Goal: Task Accomplishment & Management: Use online tool/utility

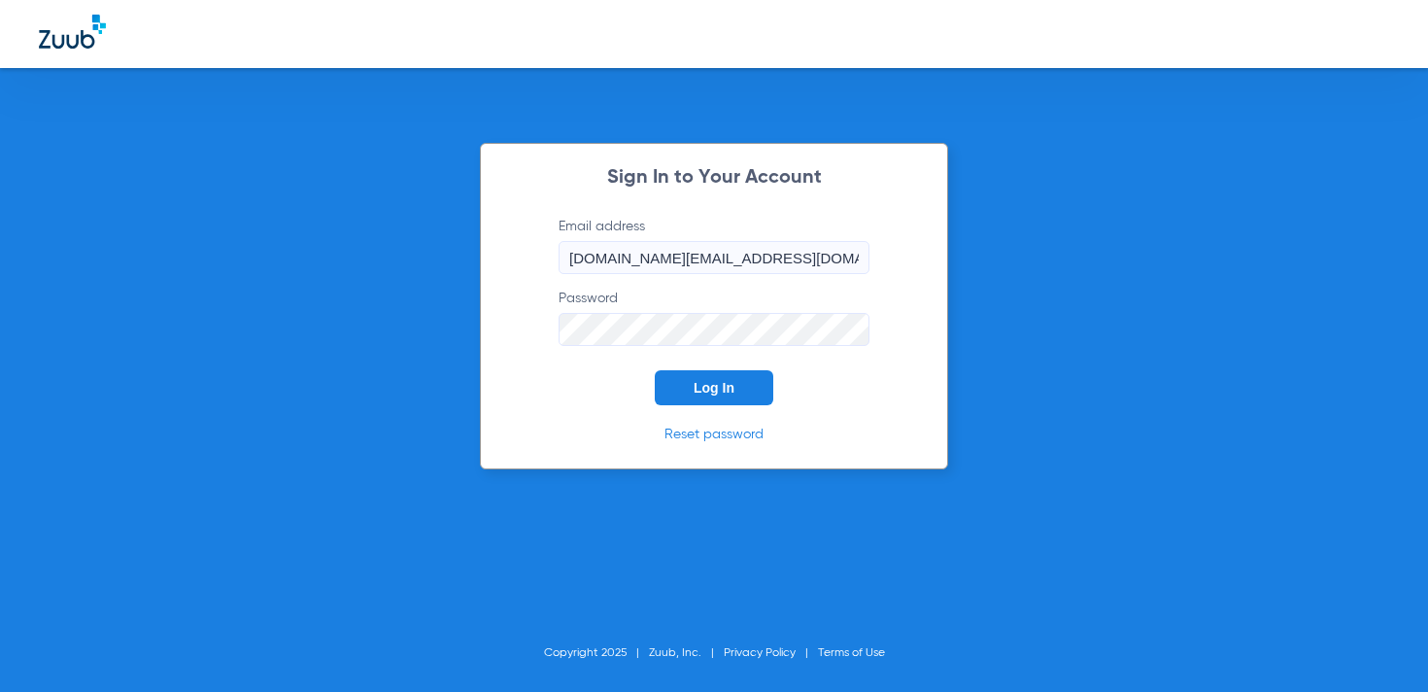
click at [707, 374] on button "Log In" at bounding box center [714, 387] width 118 height 35
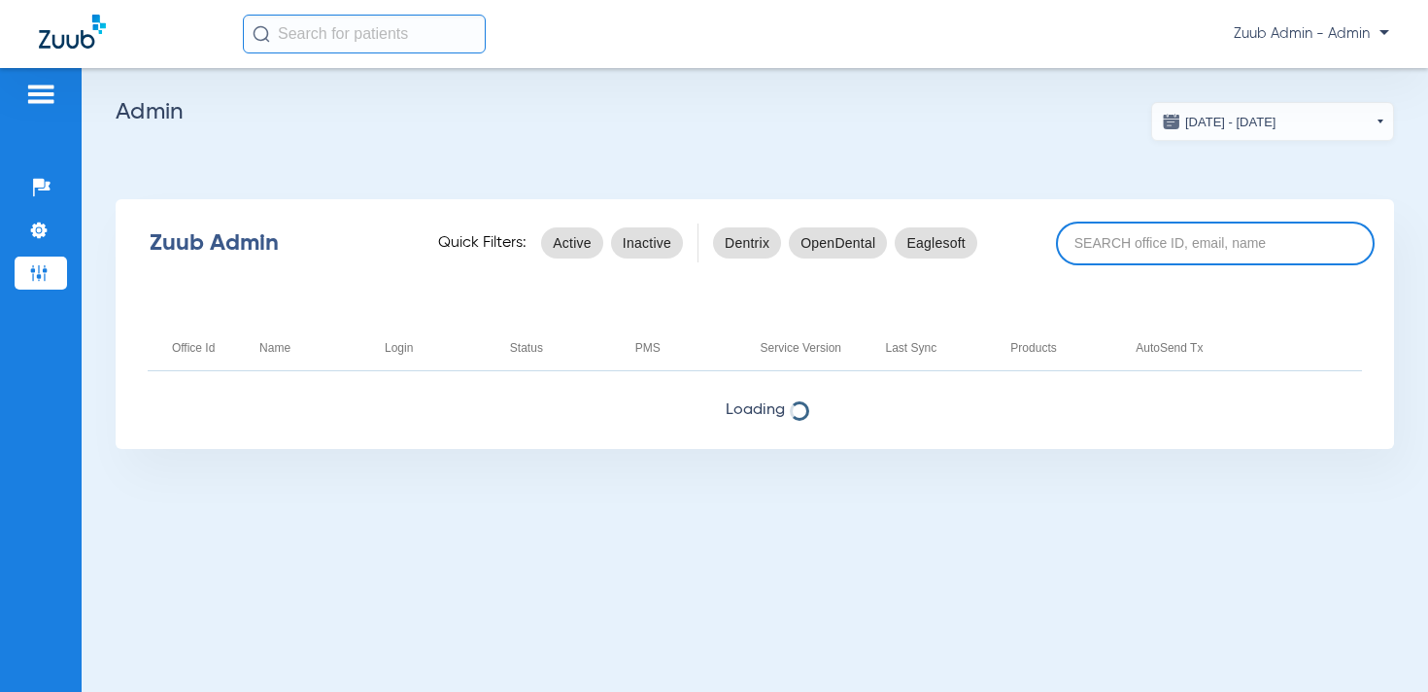
click at [1135, 238] on input at bounding box center [1215, 243] width 319 height 44
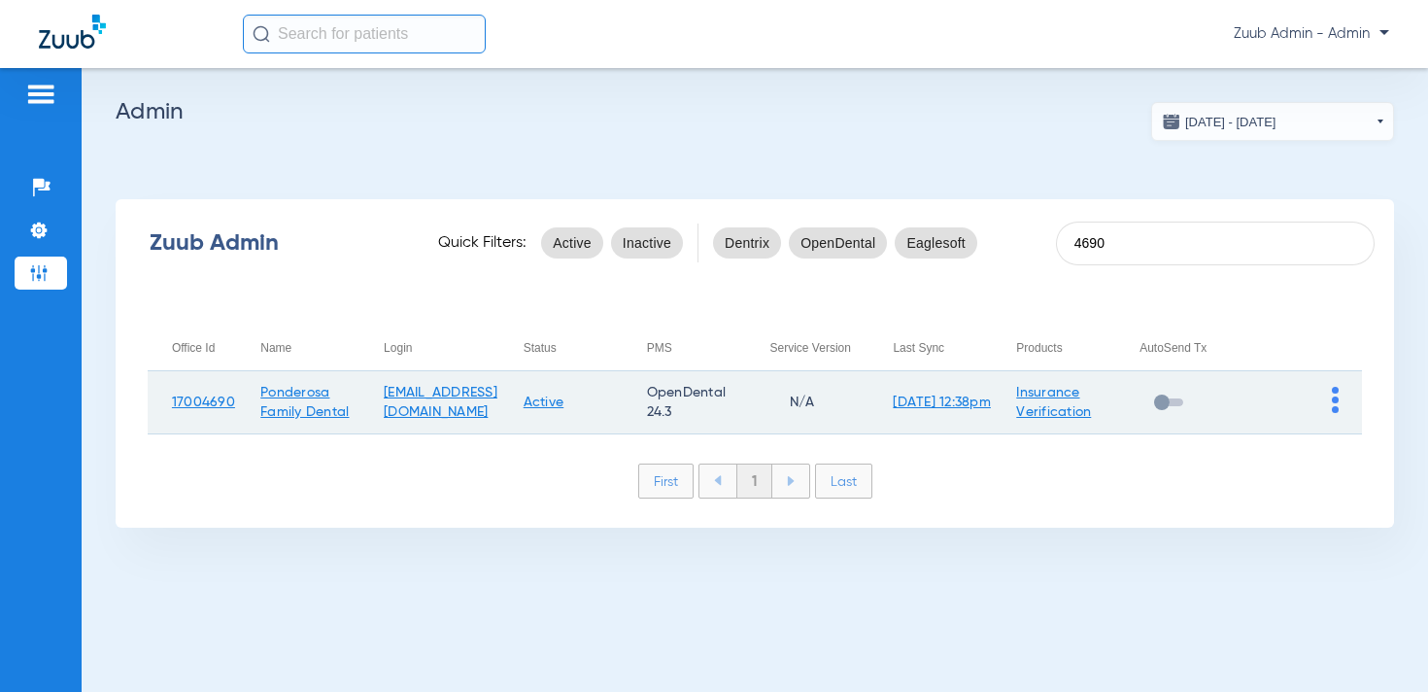
type input "4690"
click at [1335, 395] on img at bounding box center [1335, 400] width 7 height 26
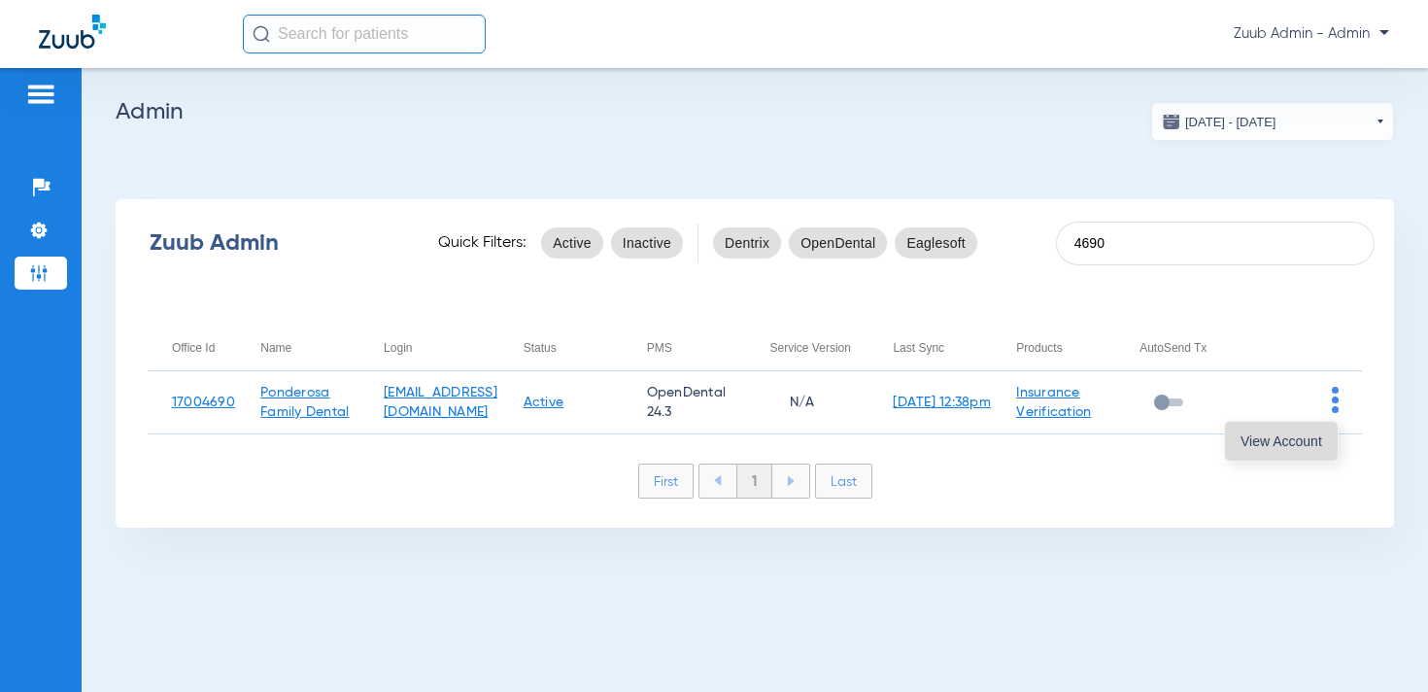
click at [1293, 437] on span "View Account" at bounding box center [1281, 441] width 82 height 14
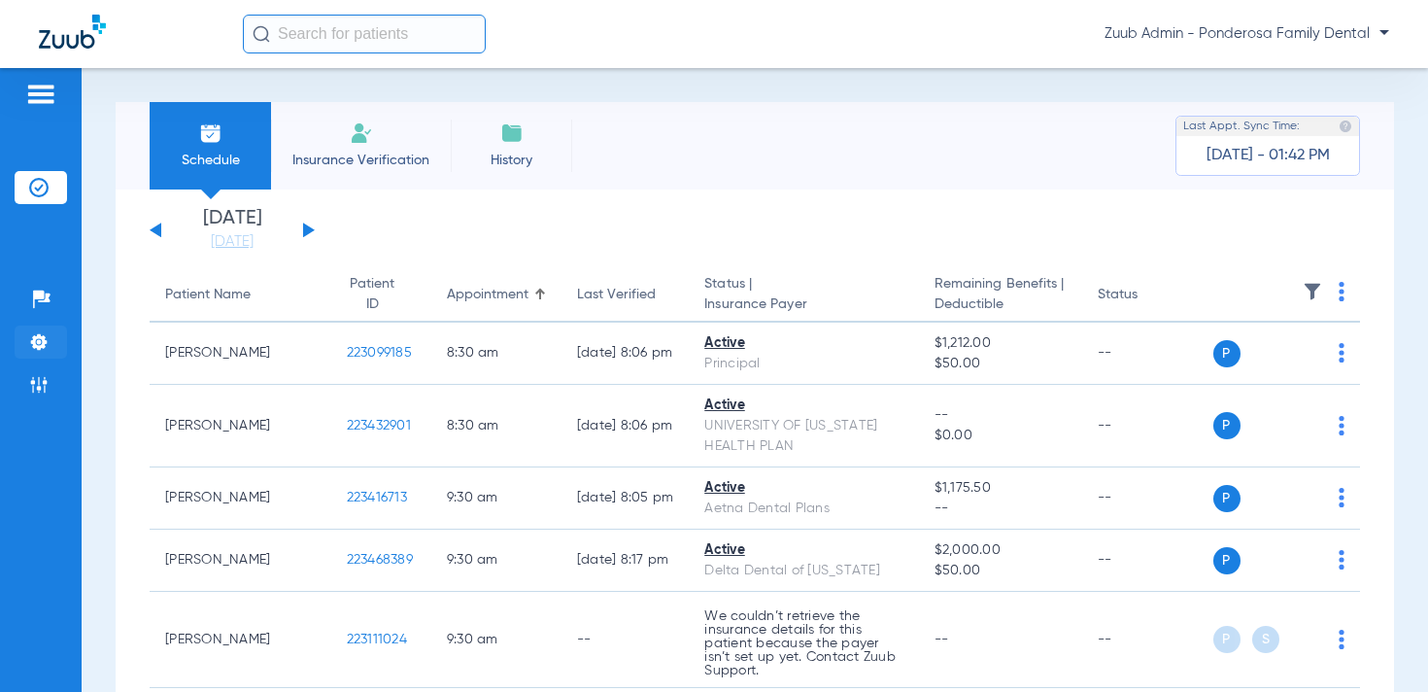
click at [41, 349] on img at bounding box center [38, 341] width 19 height 19
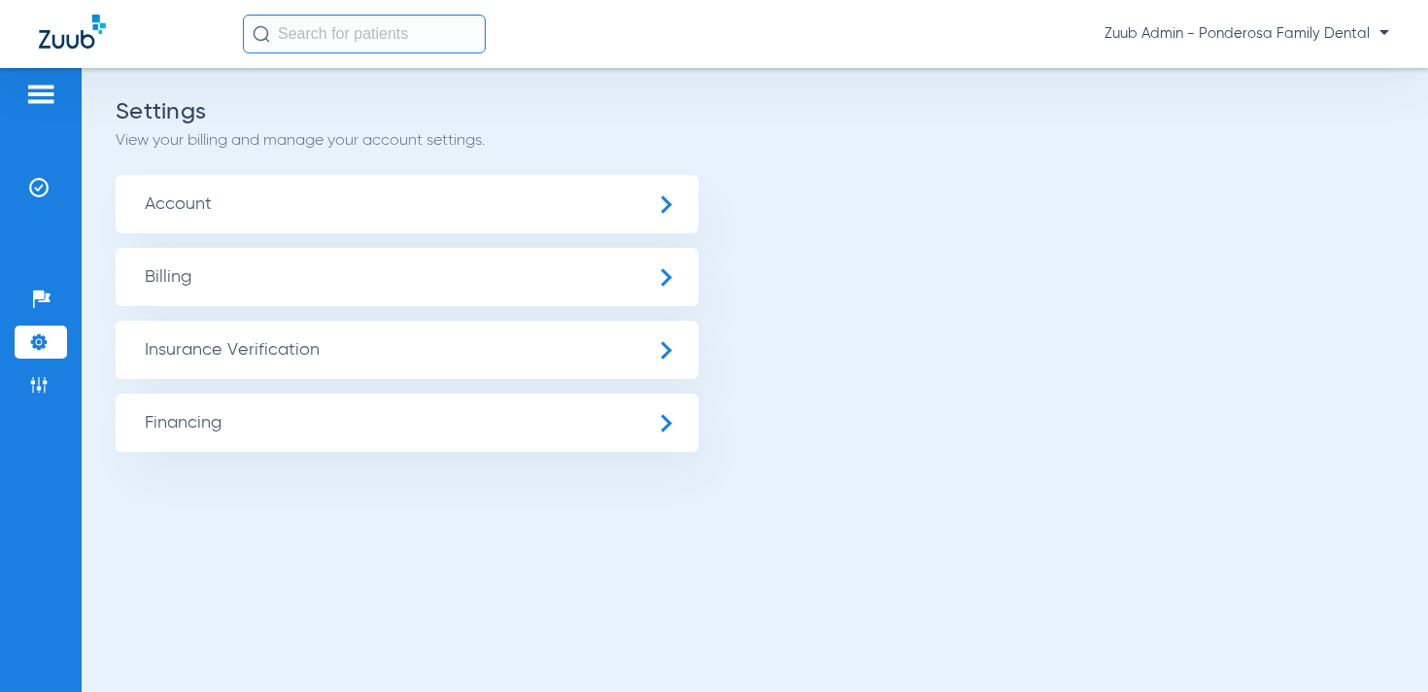
click at [258, 341] on span "Insurance Verification" at bounding box center [407, 350] width 583 height 58
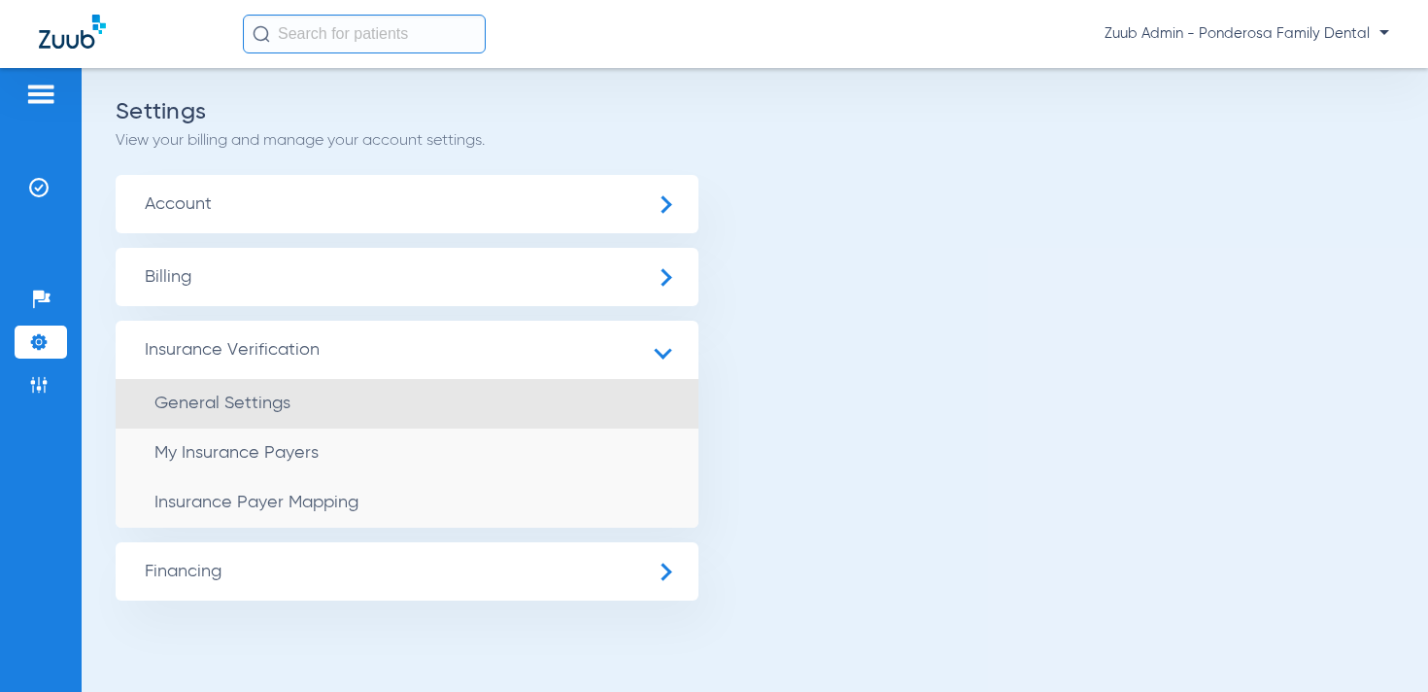
click at [287, 401] on span "General Settings" at bounding box center [222, 402] width 136 height 17
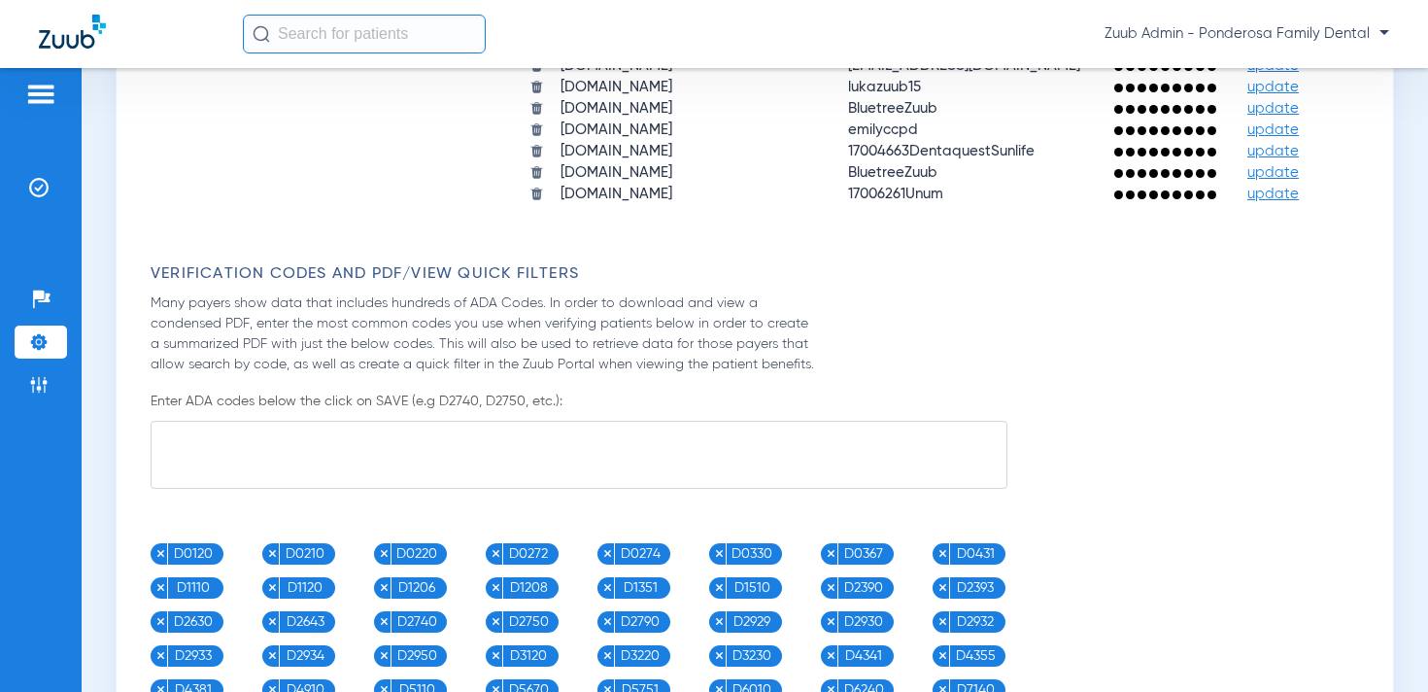
scroll to position [2325, 0]
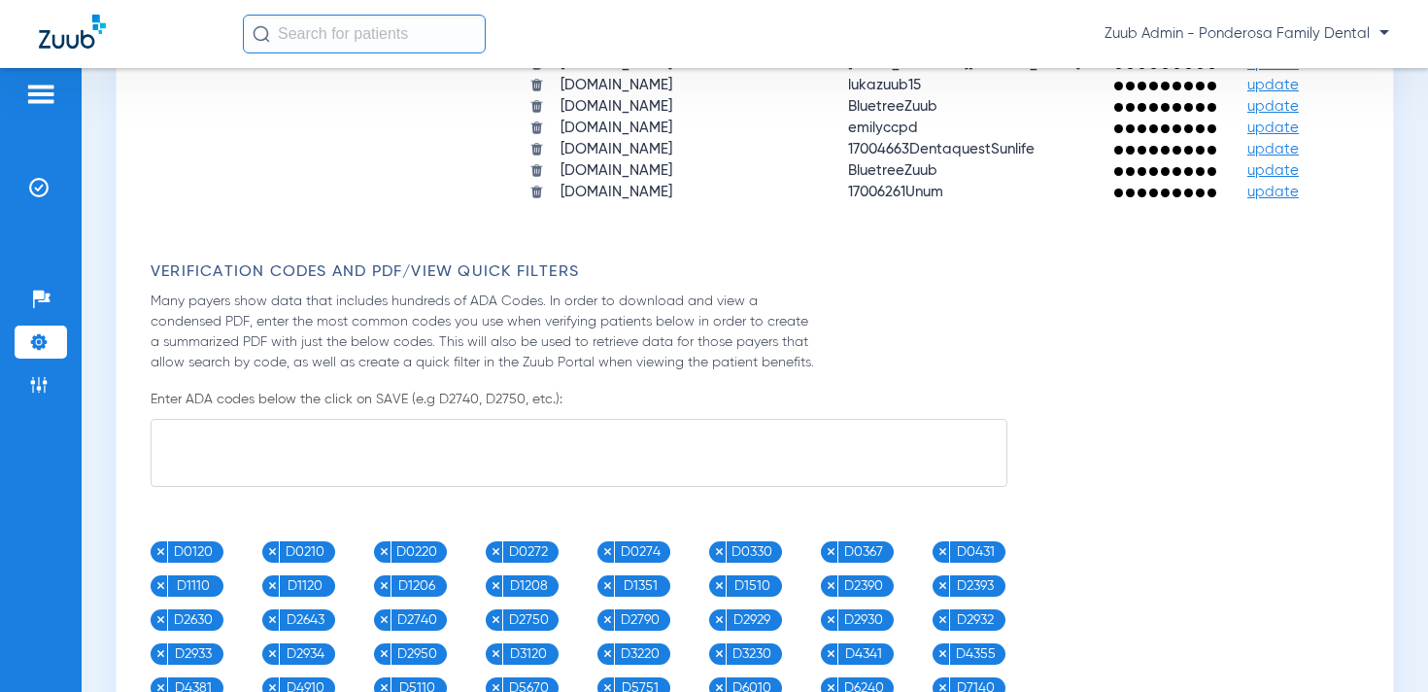
click at [39, 204] on ul "Insurance Verification" at bounding box center [41, 197] width 52 height 52
click at [35, 193] on img at bounding box center [38, 187] width 19 height 19
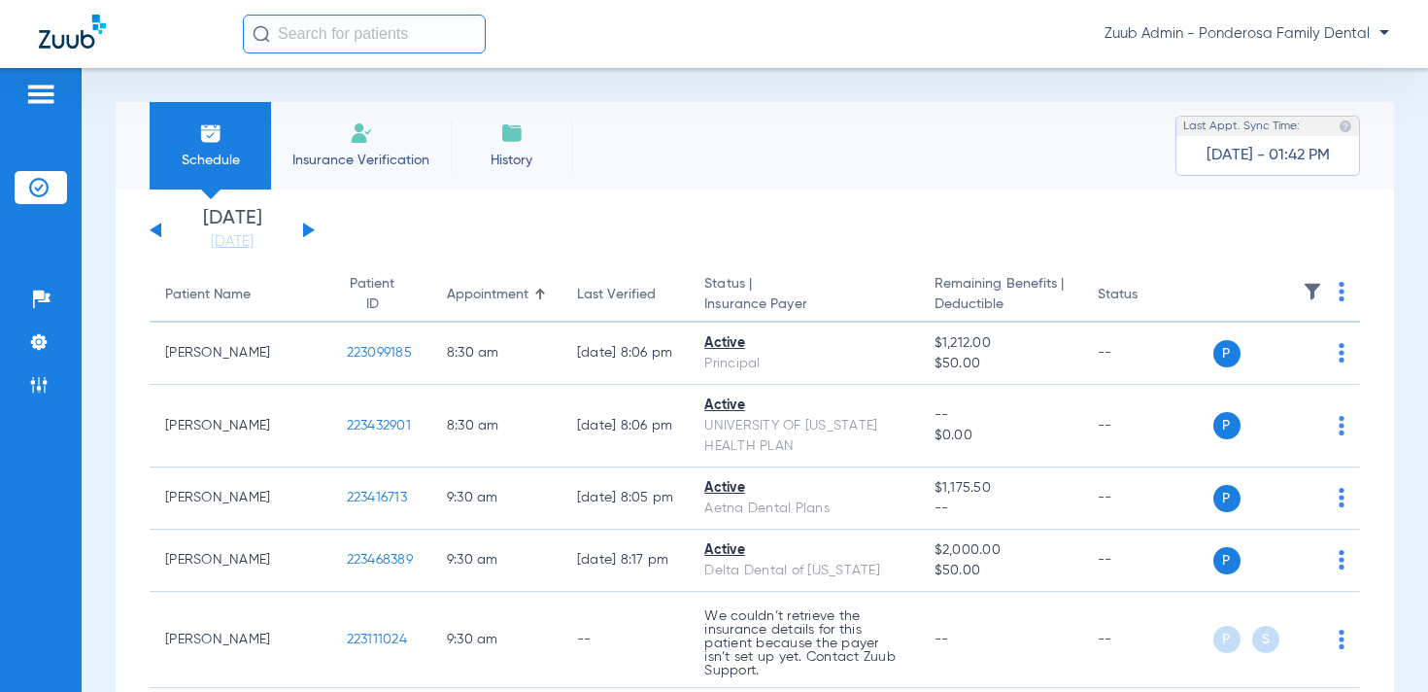
click at [1311, 286] on img at bounding box center [1311, 291] width 19 height 19
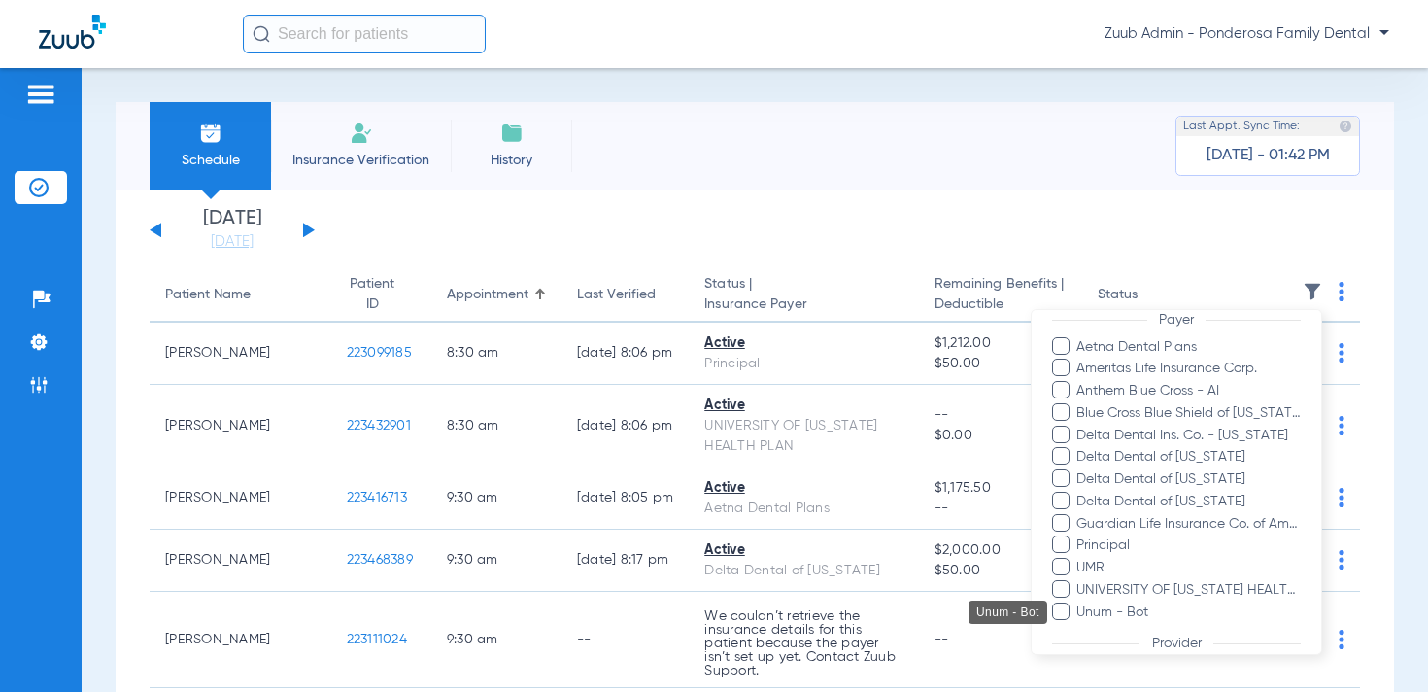
click at [1097, 617] on span "Unum - Bot" at bounding box center [1187, 611] width 225 height 20
click at [1079, 625] on input "Unum - Bot" at bounding box center [1079, 625] width 0 height 0
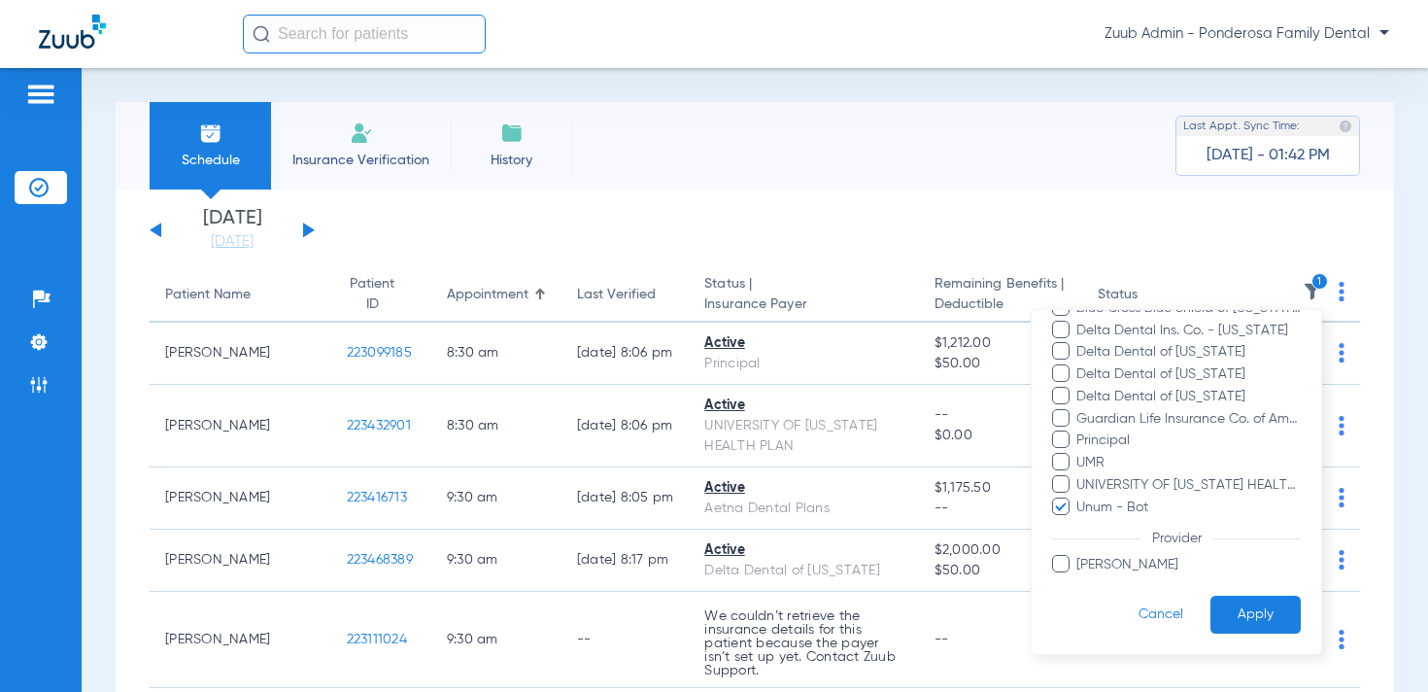
click at [1251, 620] on button "Apply" at bounding box center [1255, 614] width 90 height 38
